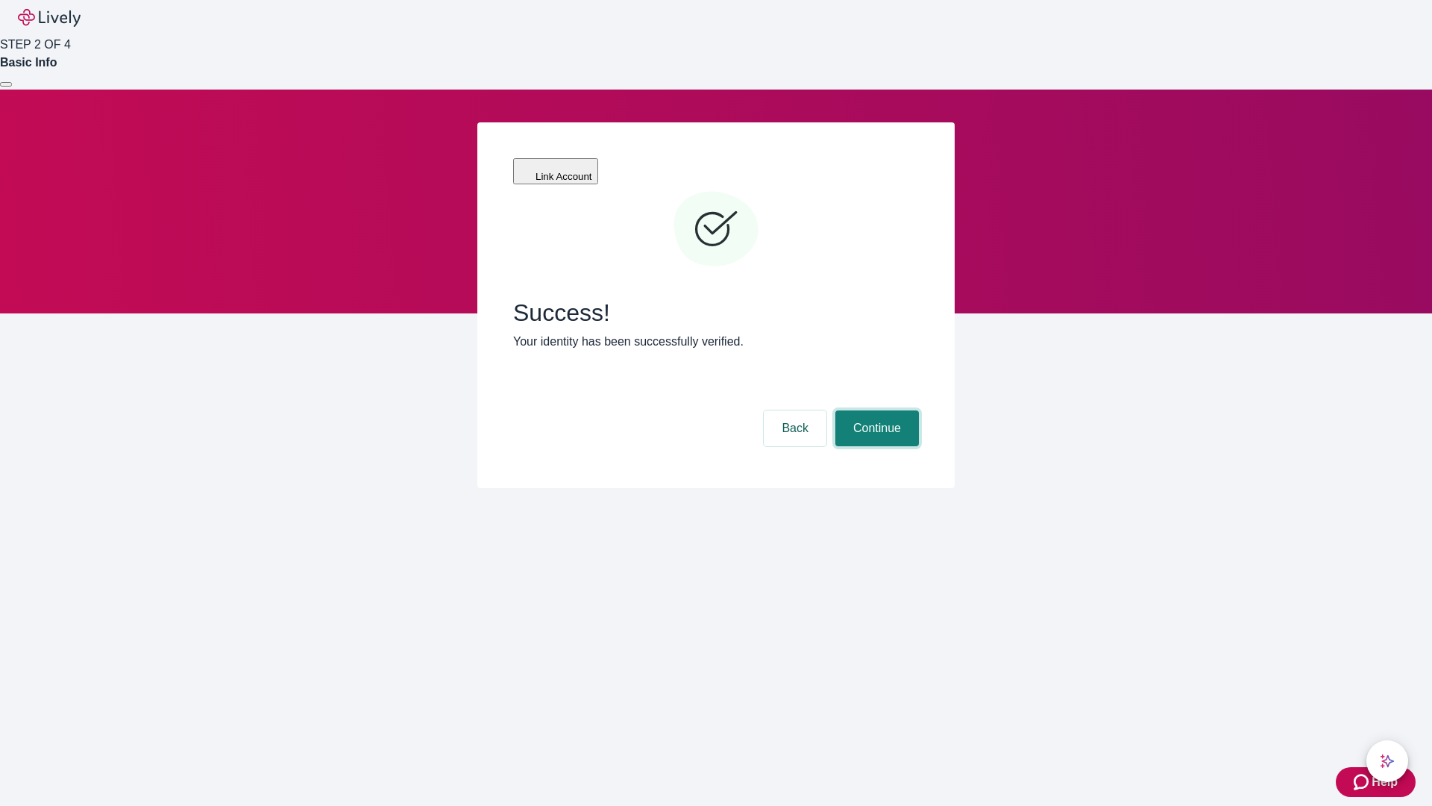
click at [875, 410] on button "Continue" at bounding box center [878, 428] width 84 height 36
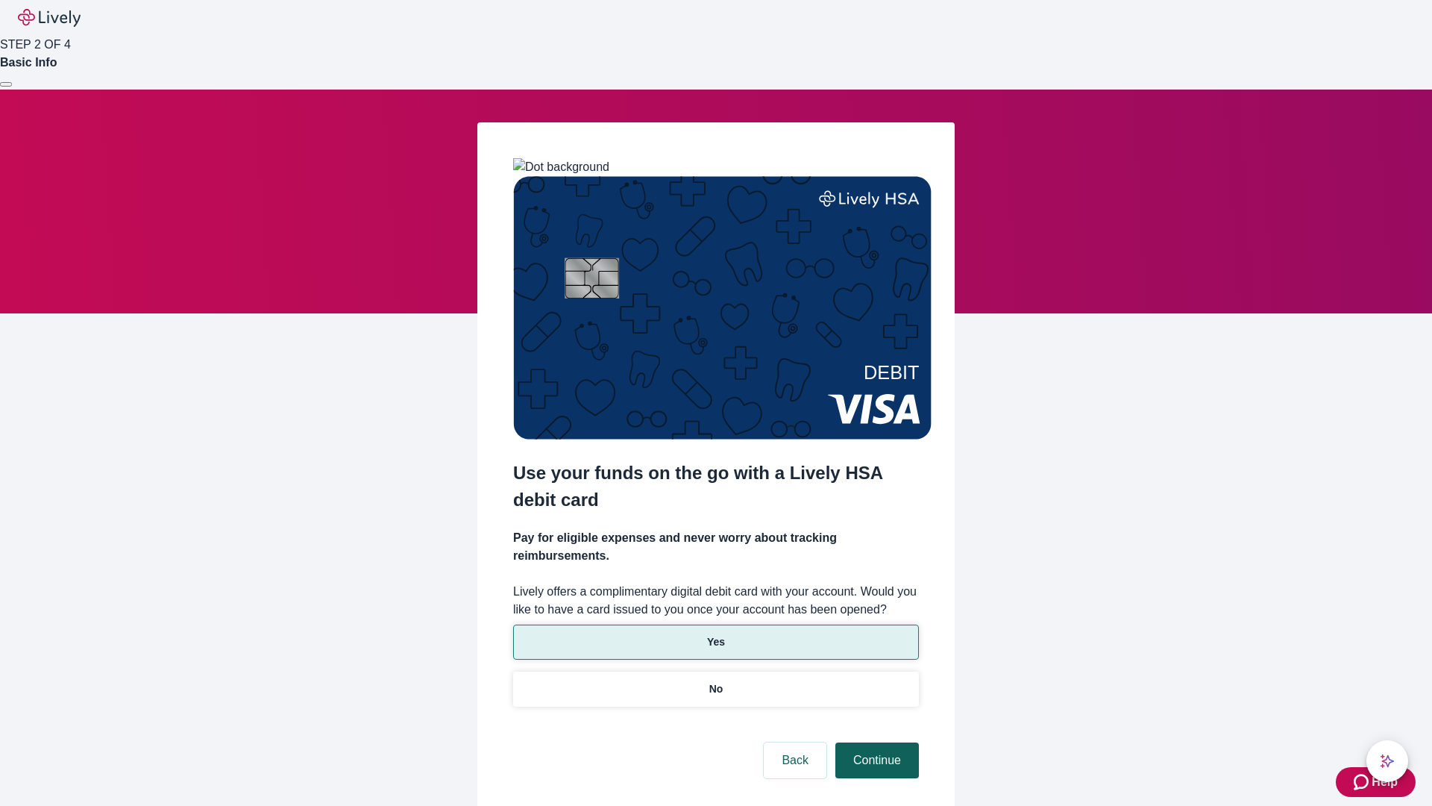
click at [715, 634] on p "Yes" at bounding box center [716, 642] width 18 height 16
click at [875, 742] on button "Continue" at bounding box center [878, 760] width 84 height 36
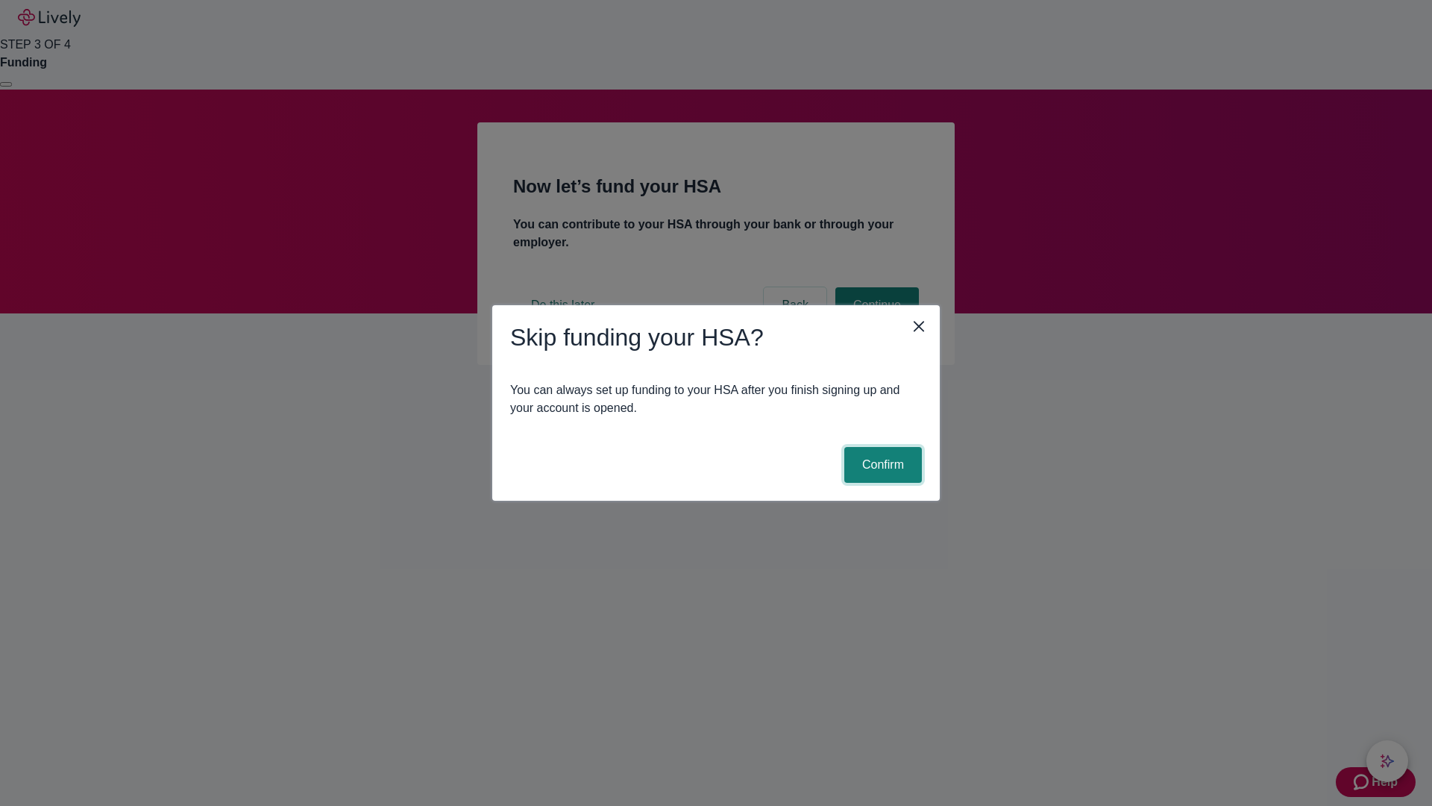
click at [881, 465] on button "Confirm" at bounding box center [883, 465] width 78 height 36
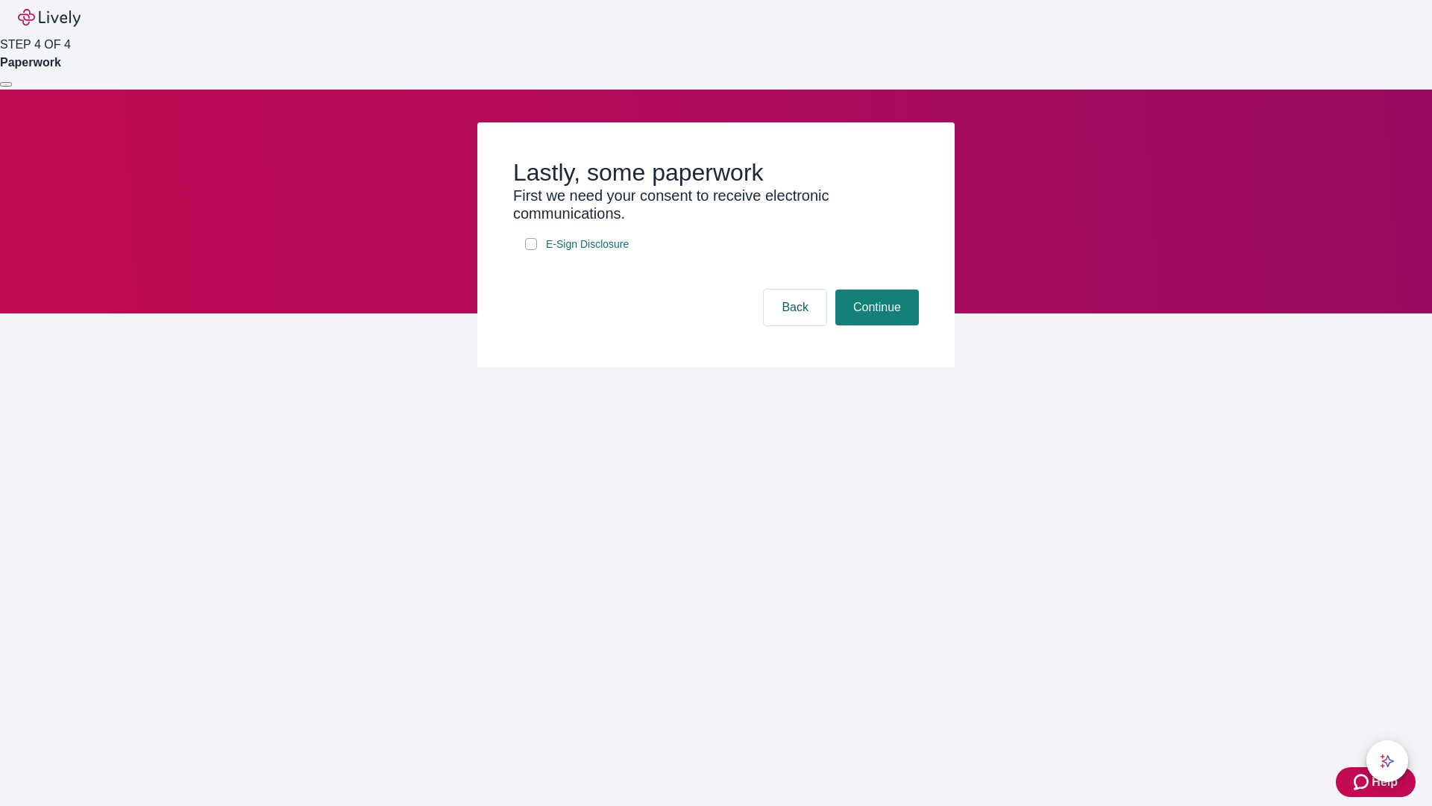
click at [531, 250] on input "E-Sign Disclosure" at bounding box center [531, 244] width 12 height 12
checkbox input "true"
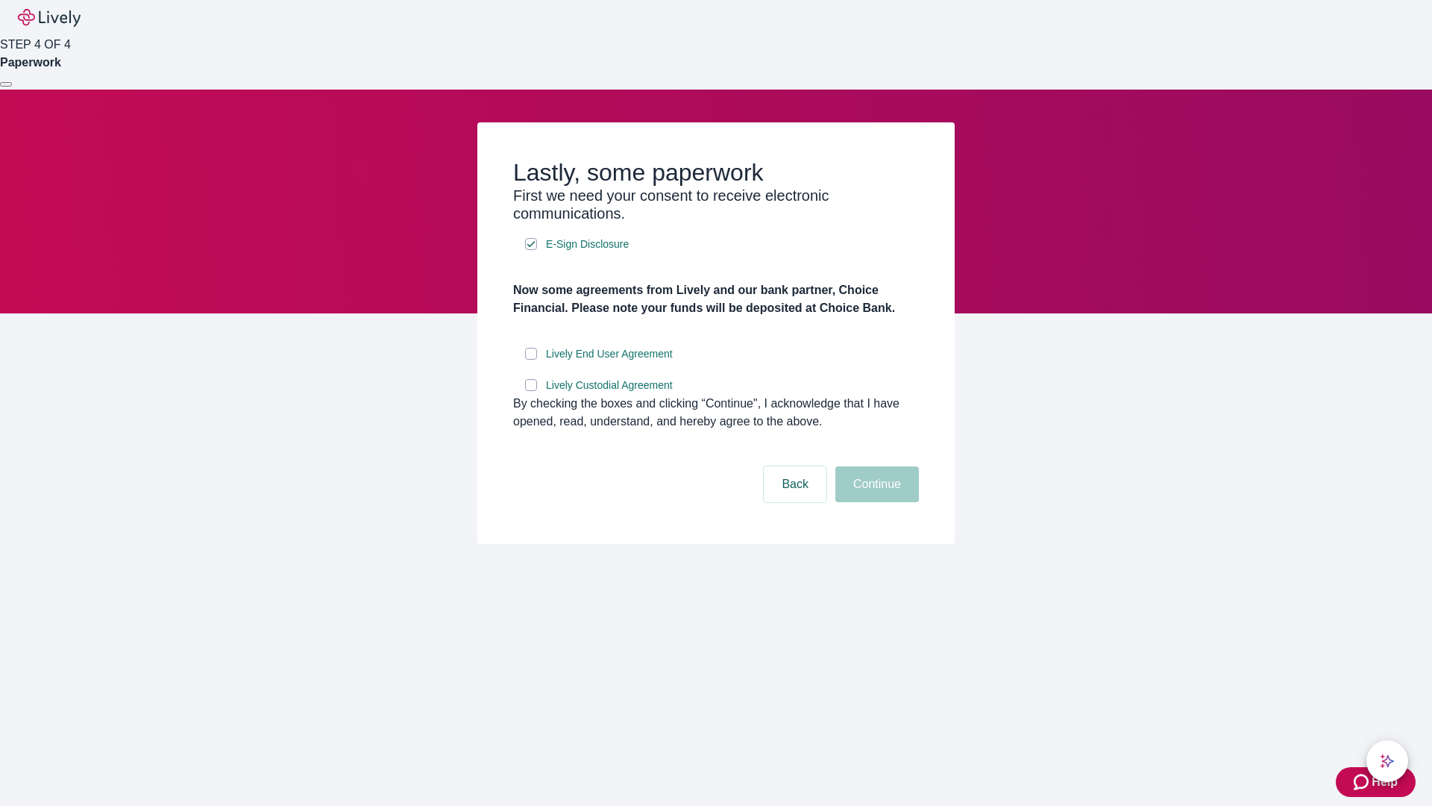
click at [531, 360] on input "Lively End User Agreement" at bounding box center [531, 354] width 12 height 12
checkbox input "true"
click at [531, 391] on input "Lively Custodial Agreement" at bounding box center [531, 385] width 12 height 12
checkbox input "true"
click at [875, 502] on button "Continue" at bounding box center [878, 484] width 84 height 36
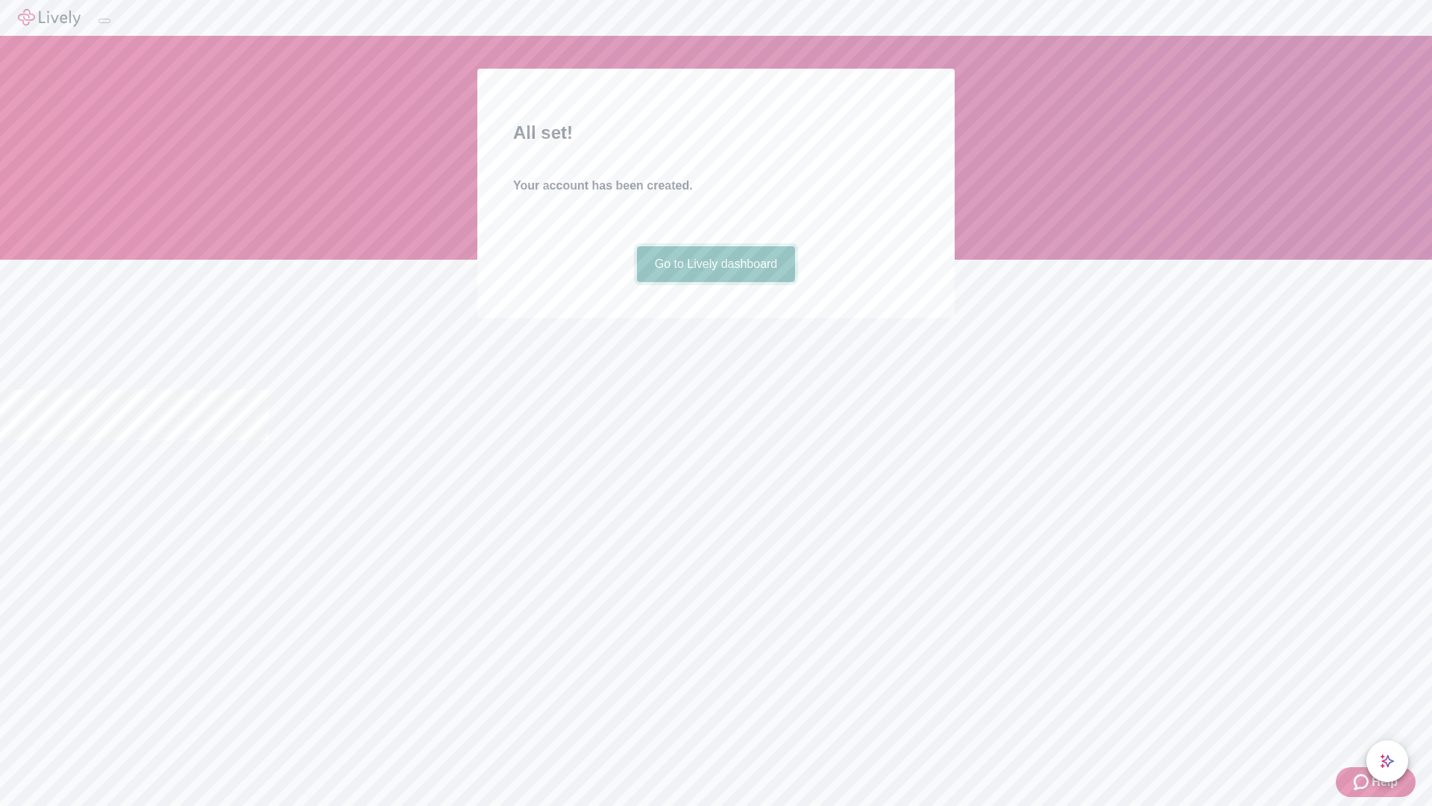
click at [715, 282] on link "Go to Lively dashboard" at bounding box center [716, 264] width 159 height 36
